Goal: Task Accomplishment & Management: Use online tool/utility

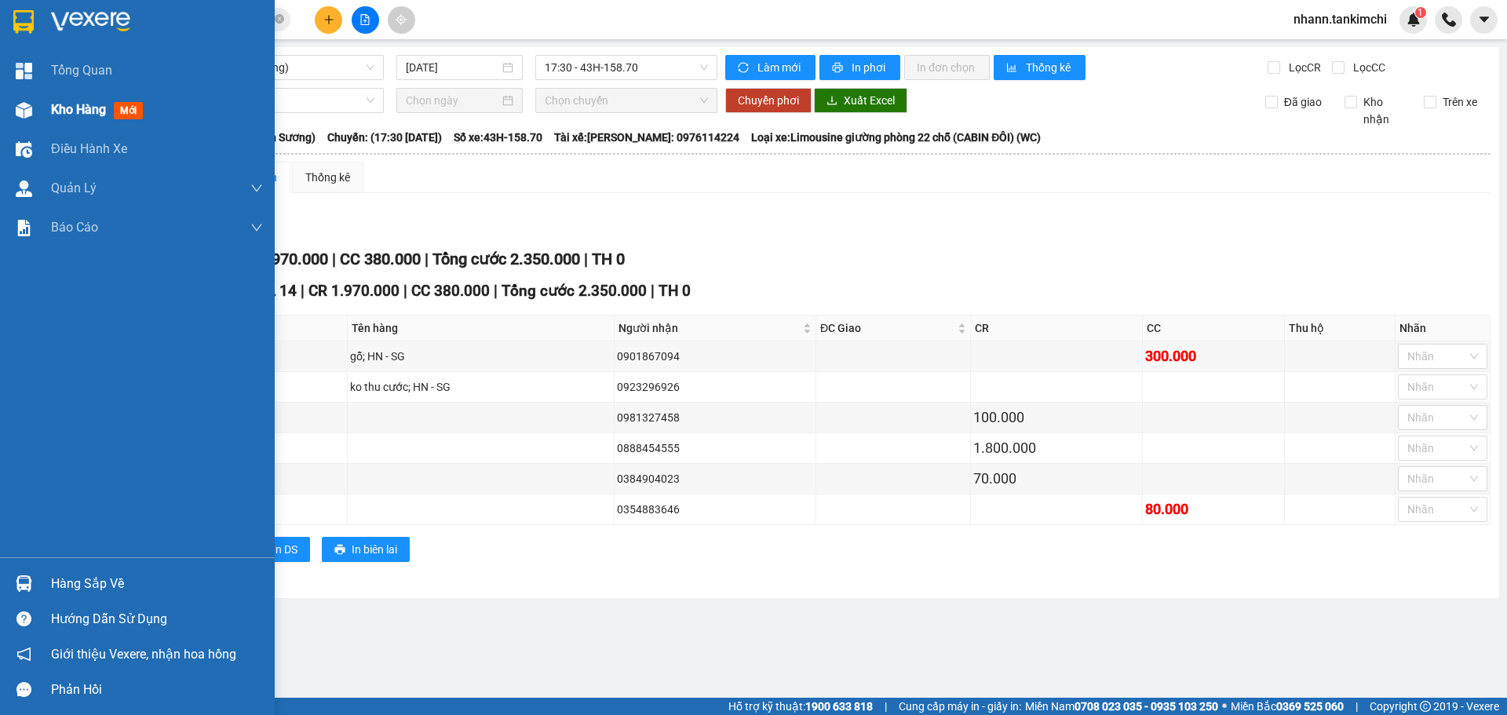
click at [64, 109] on span "Kho hàng" at bounding box center [78, 109] width 55 height 15
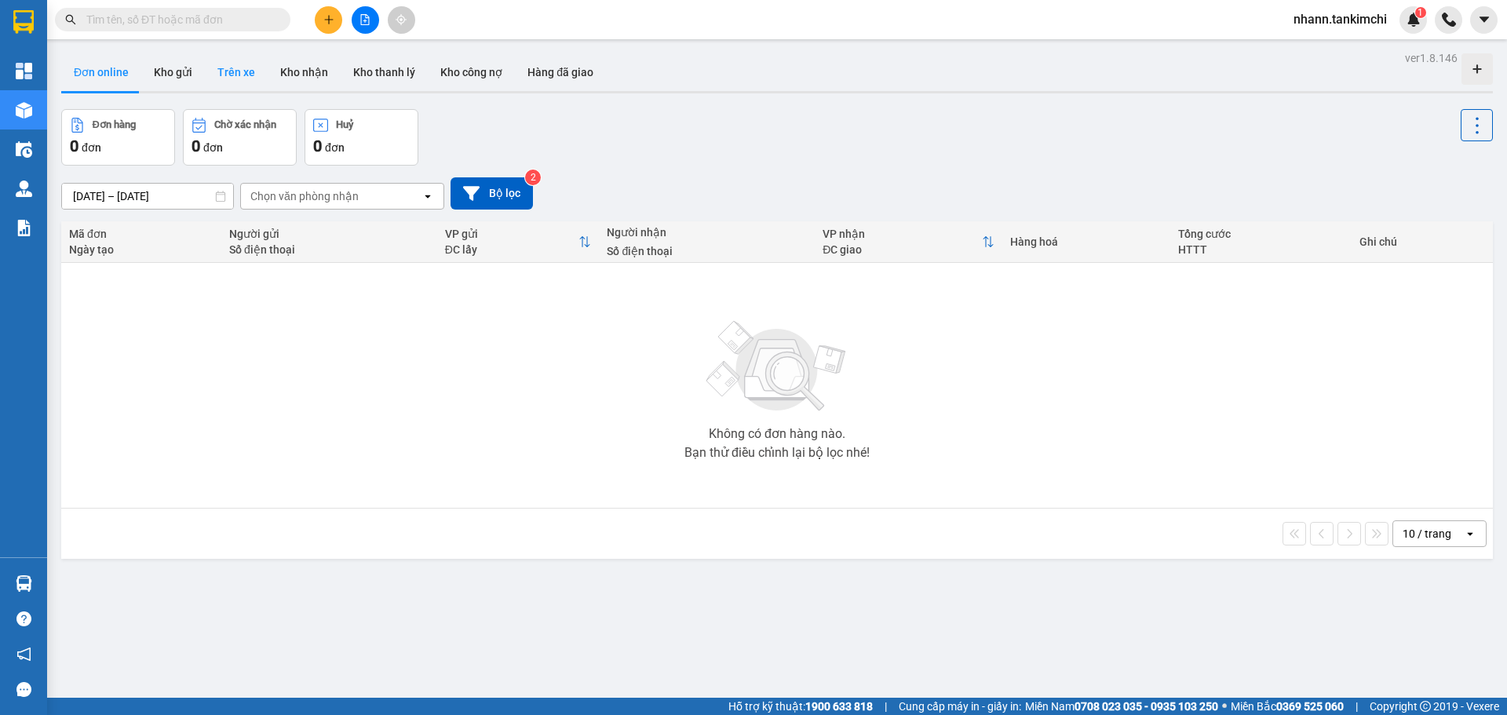
click at [230, 70] on button "Trên xe" at bounding box center [236, 72] width 63 height 38
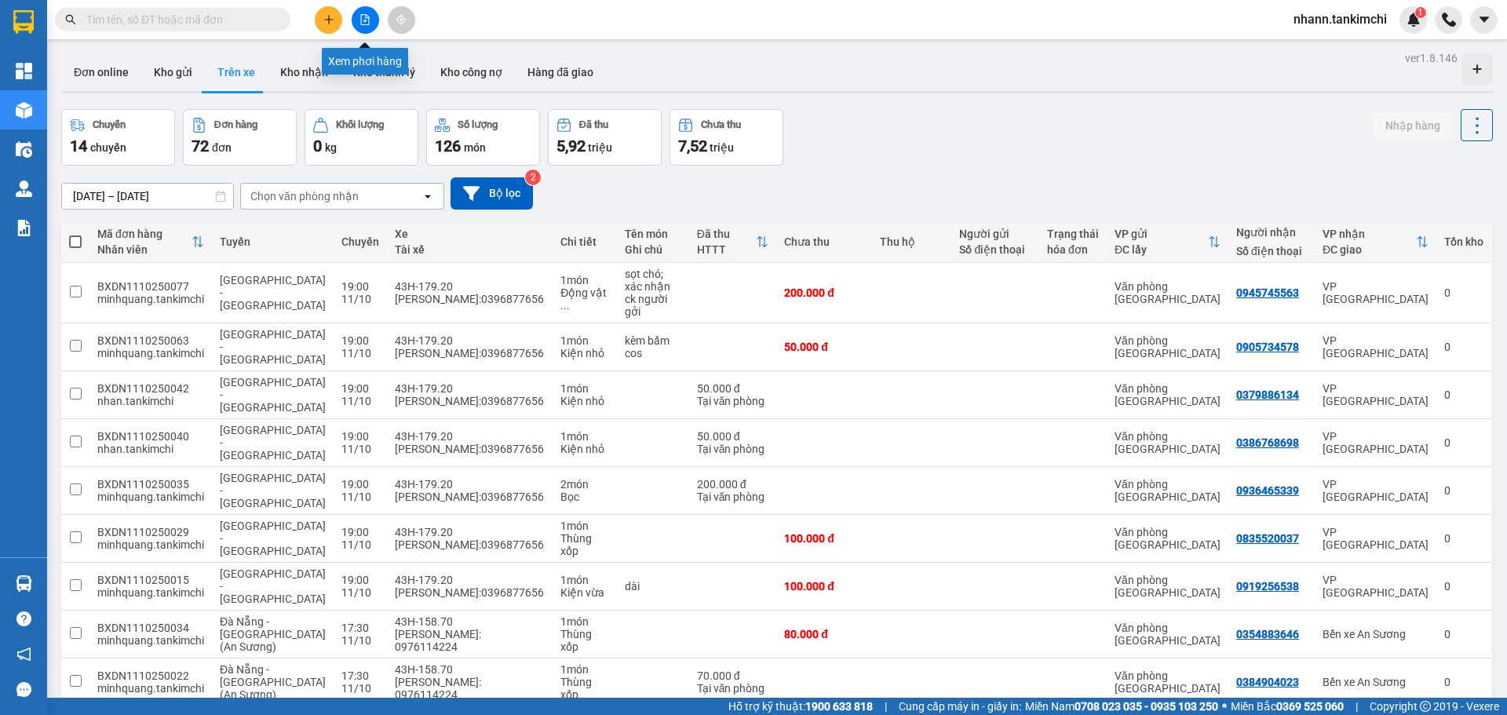
click at [368, 19] on icon "file-add" at bounding box center [365, 19] width 11 height 11
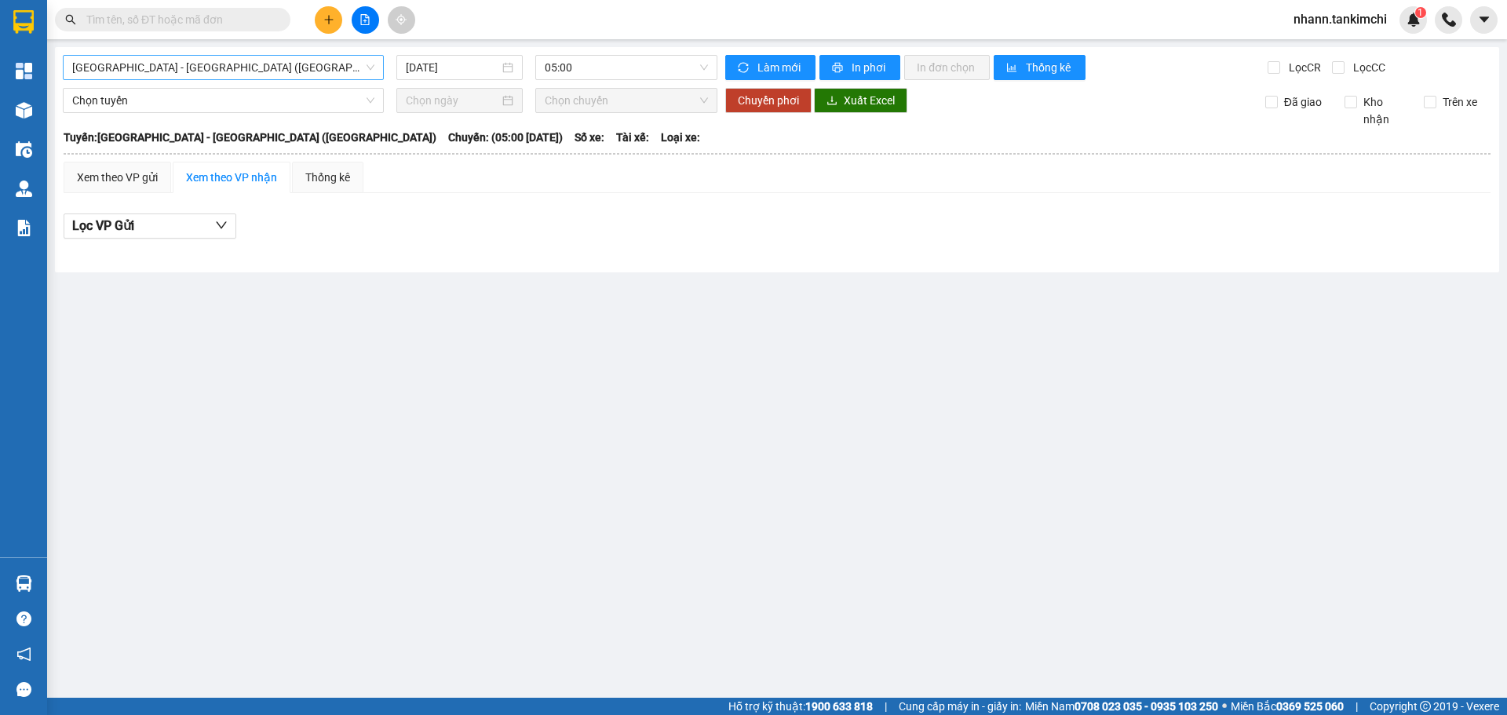
click at [251, 64] on span "[GEOGRAPHIC_DATA] - [GEOGRAPHIC_DATA] ([GEOGRAPHIC_DATA])" at bounding box center [223, 68] width 302 height 24
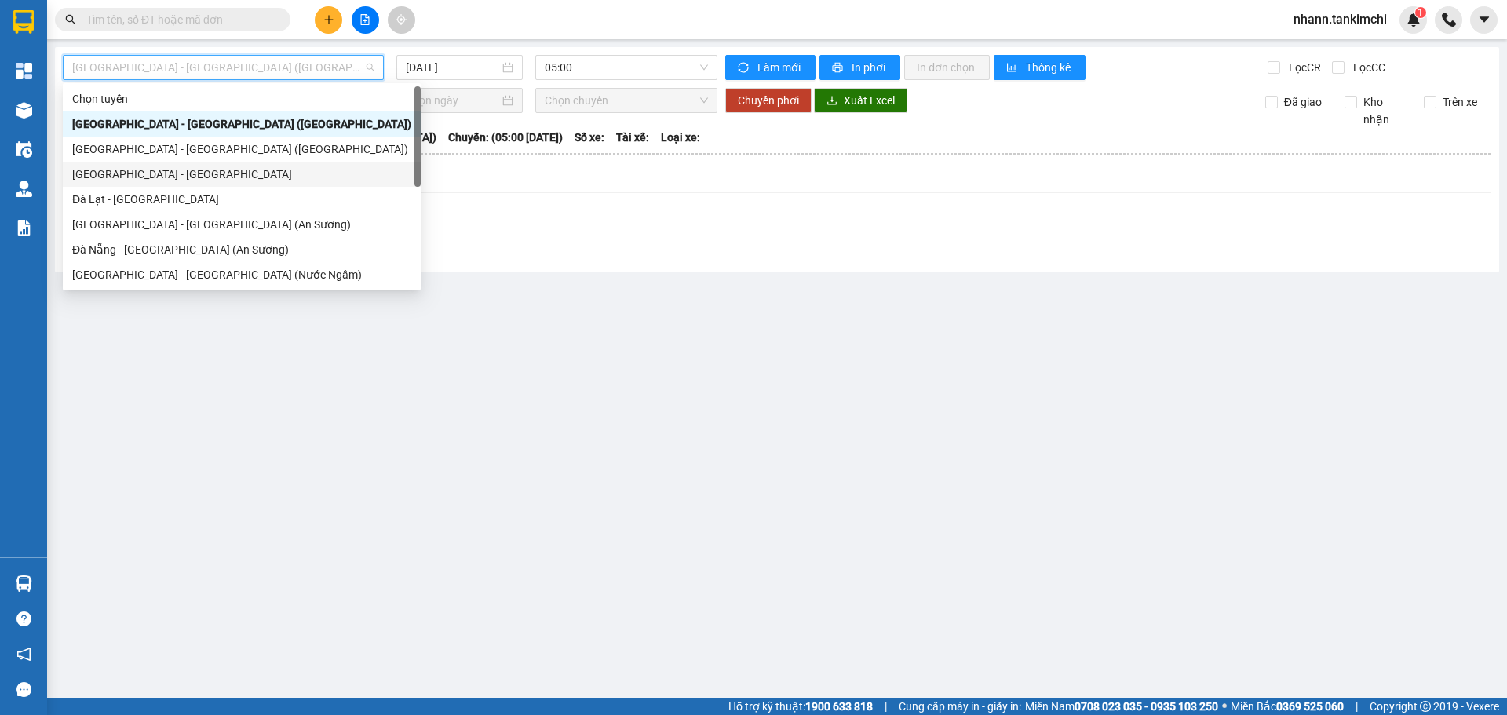
click at [143, 173] on div "[GEOGRAPHIC_DATA] - [GEOGRAPHIC_DATA]" at bounding box center [241, 174] width 339 height 17
type input "[DATE]"
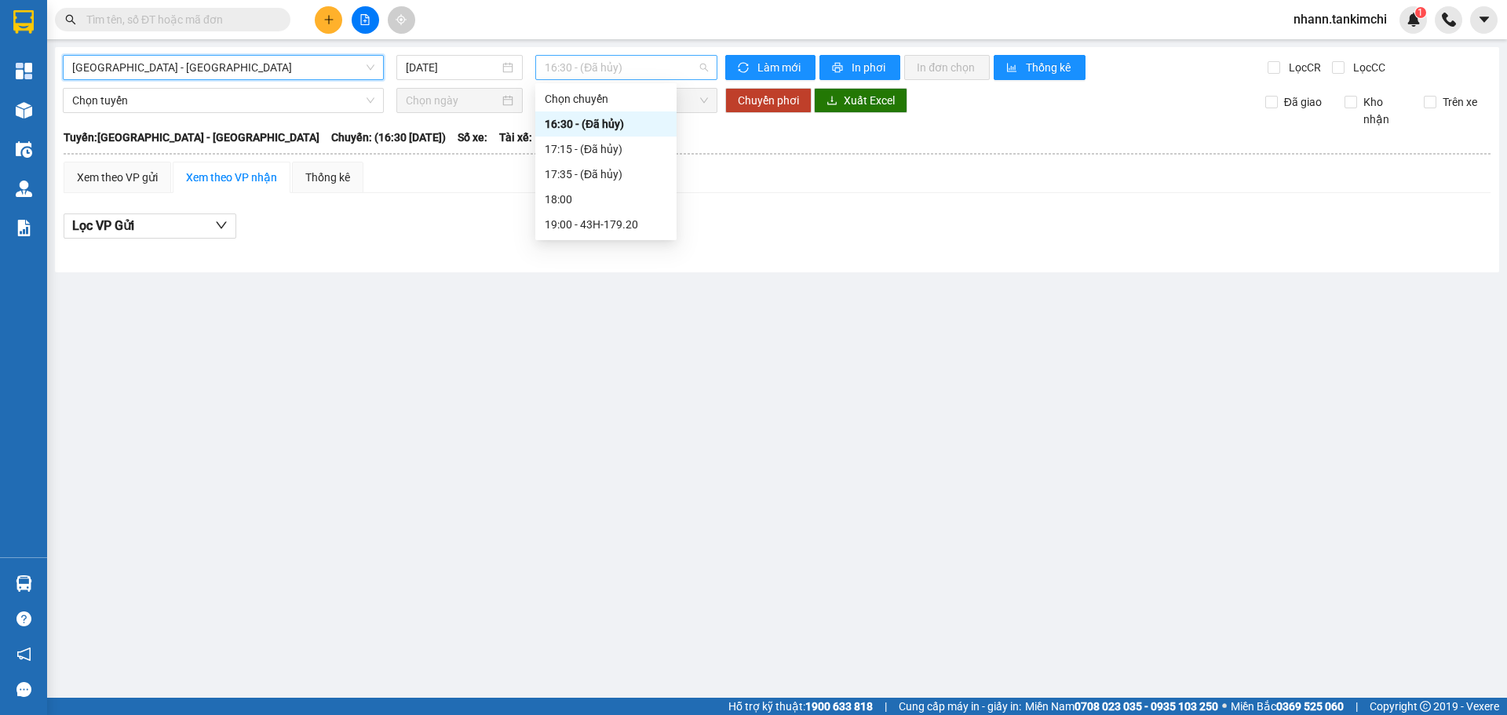
click at [676, 66] on span "16:30 - (Đã hủy)" at bounding box center [626, 68] width 163 height 24
click at [623, 223] on div "19:00 - 43H-179.20" at bounding box center [606, 224] width 122 height 17
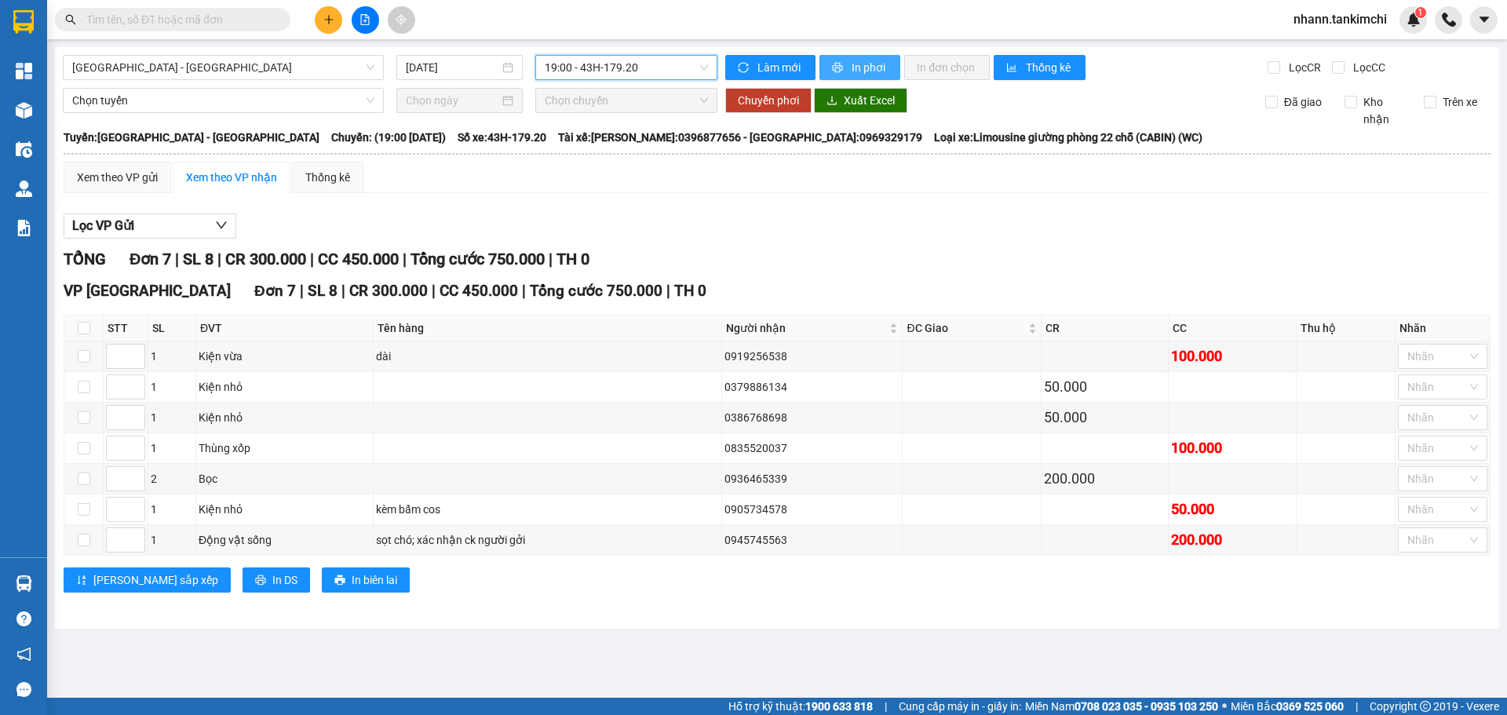
click at [861, 64] on span "In phơi" at bounding box center [870, 67] width 36 height 17
click at [217, 68] on span "[GEOGRAPHIC_DATA] - [GEOGRAPHIC_DATA]" at bounding box center [223, 68] width 302 height 24
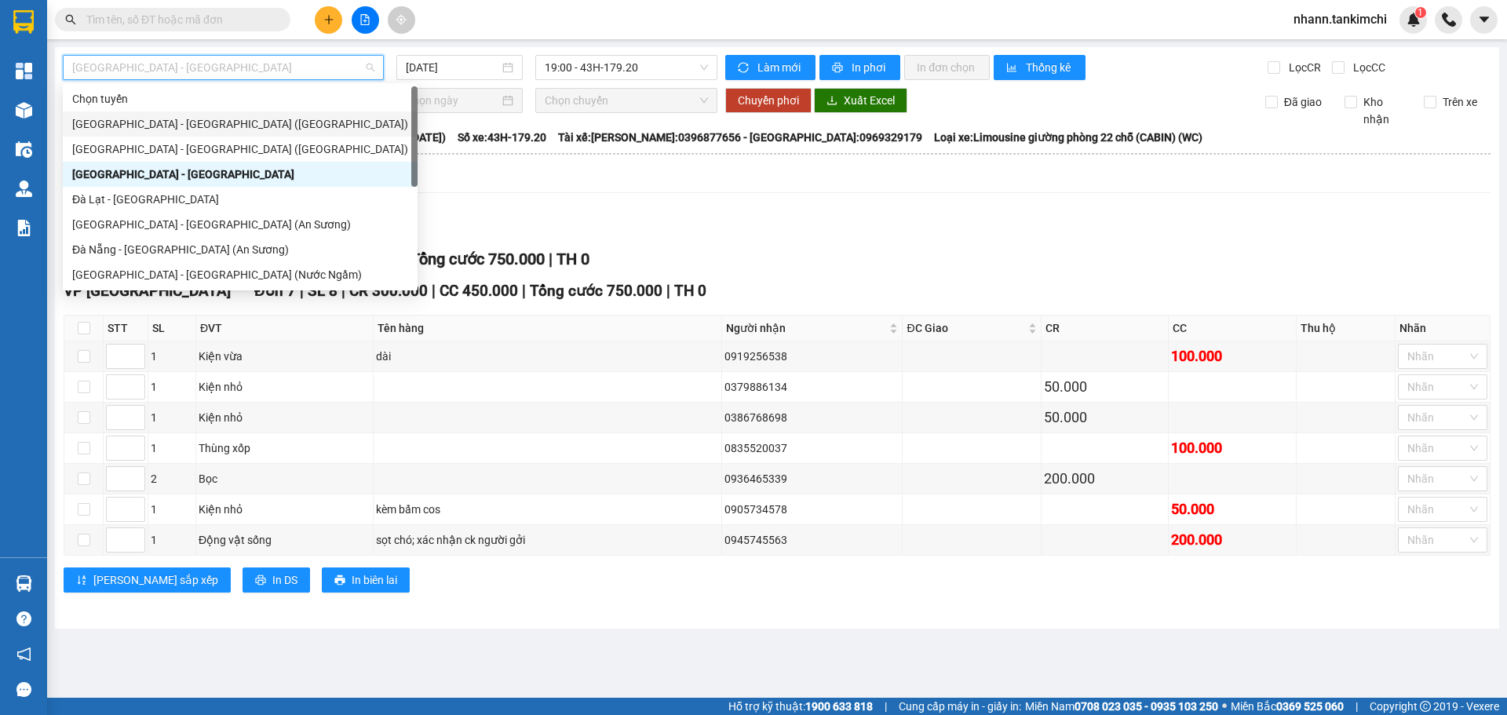
click at [178, 125] on div "[GEOGRAPHIC_DATA] - [GEOGRAPHIC_DATA] ([GEOGRAPHIC_DATA])" at bounding box center [240, 123] width 336 height 17
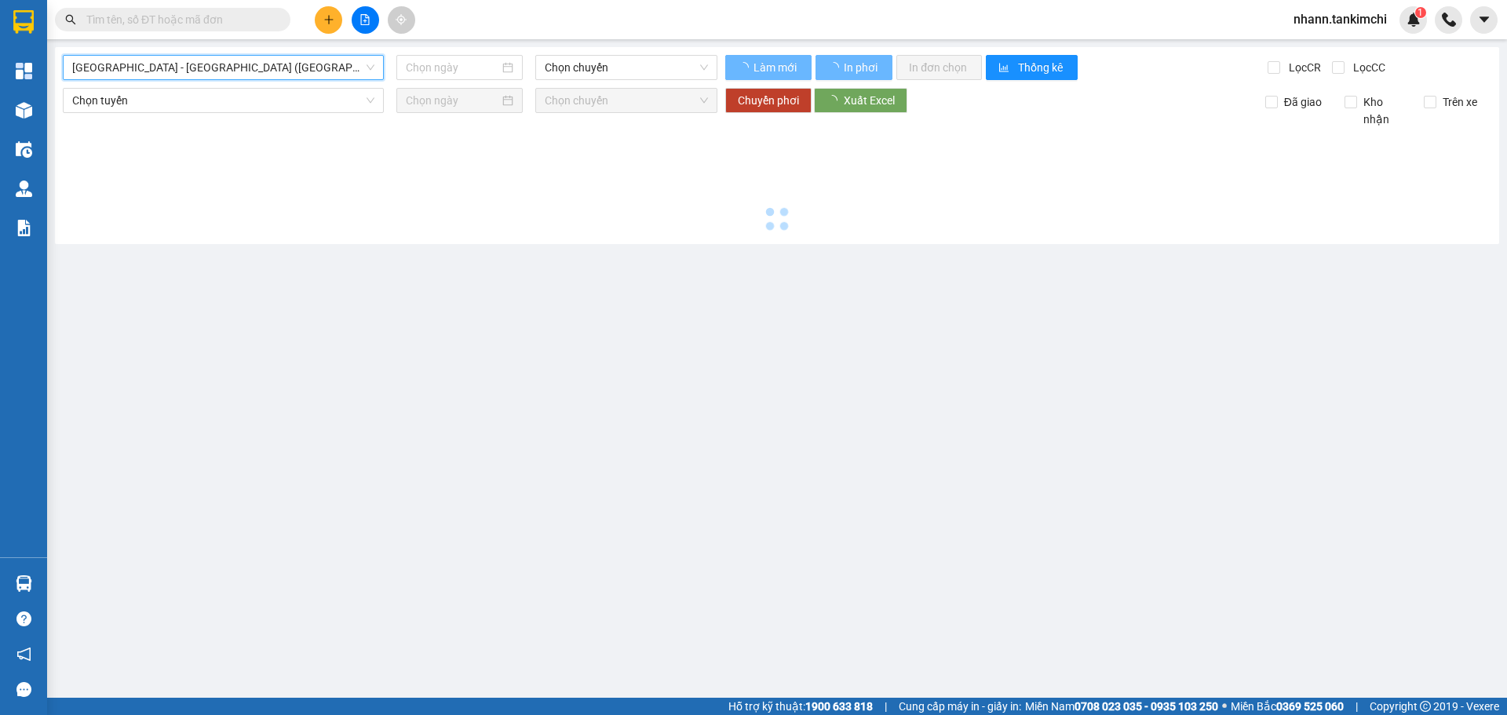
type input "[DATE]"
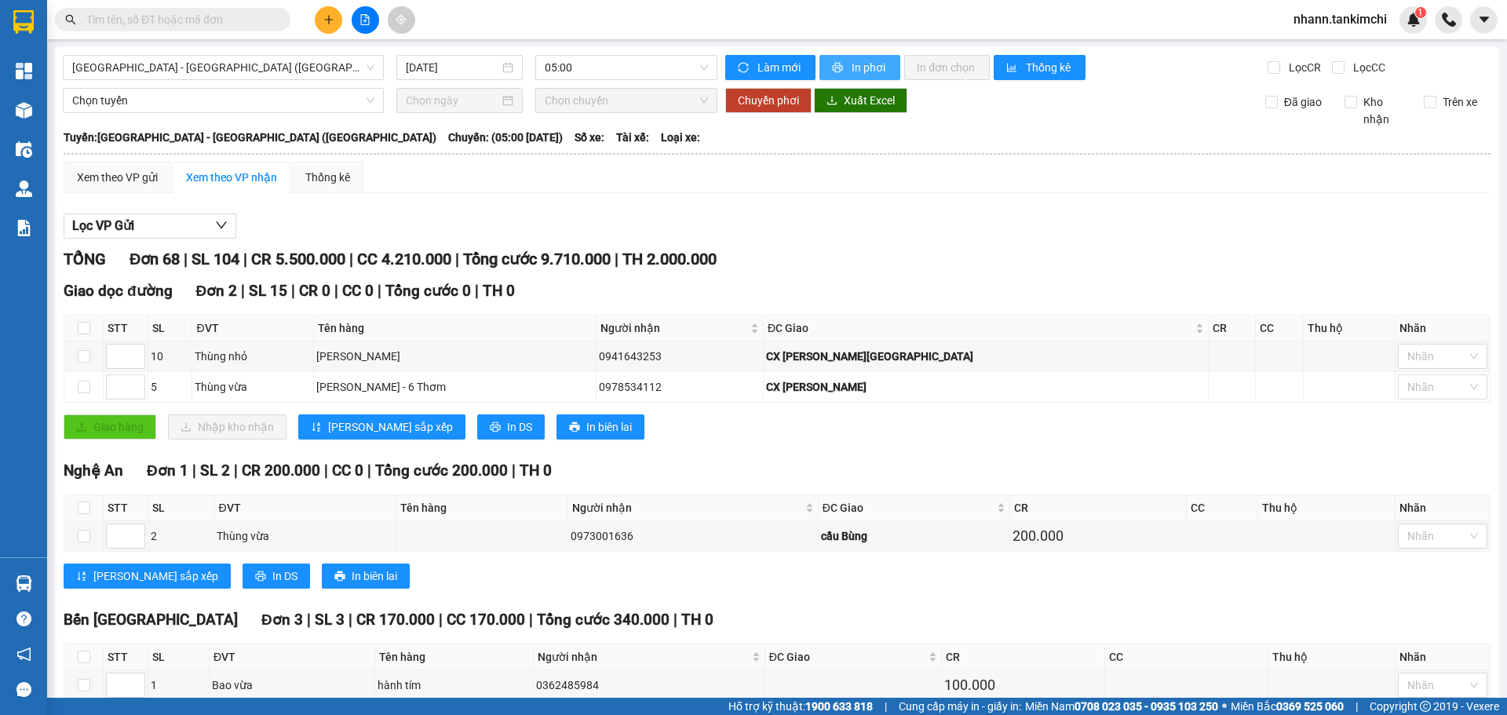
click at [852, 74] on span "In phơi" at bounding box center [870, 67] width 36 height 17
